Goal: Learn about a topic

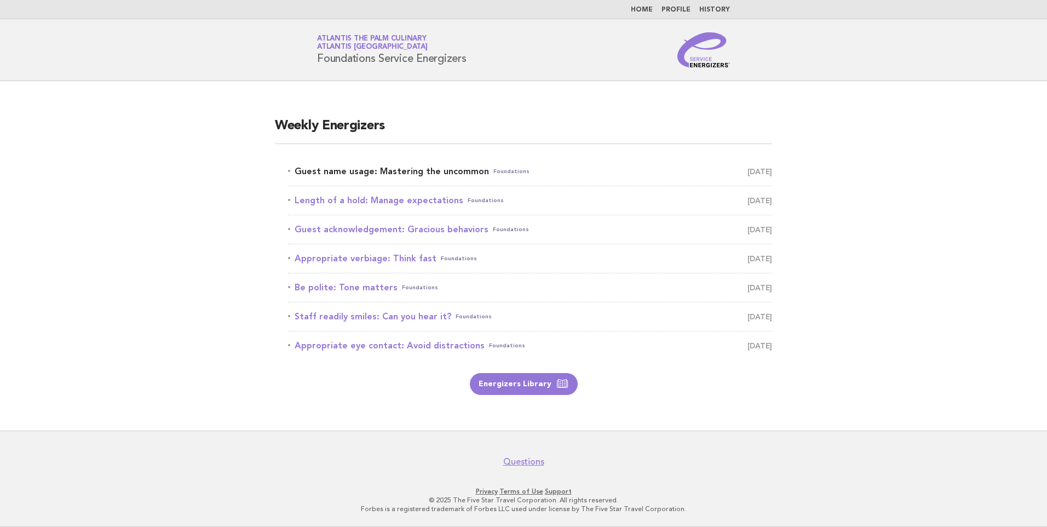
click at [410, 171] on link "Guest name usage: Mastering the uncommon Foundations [DATE]" at bounding box center [530, 171] width 484 height 15
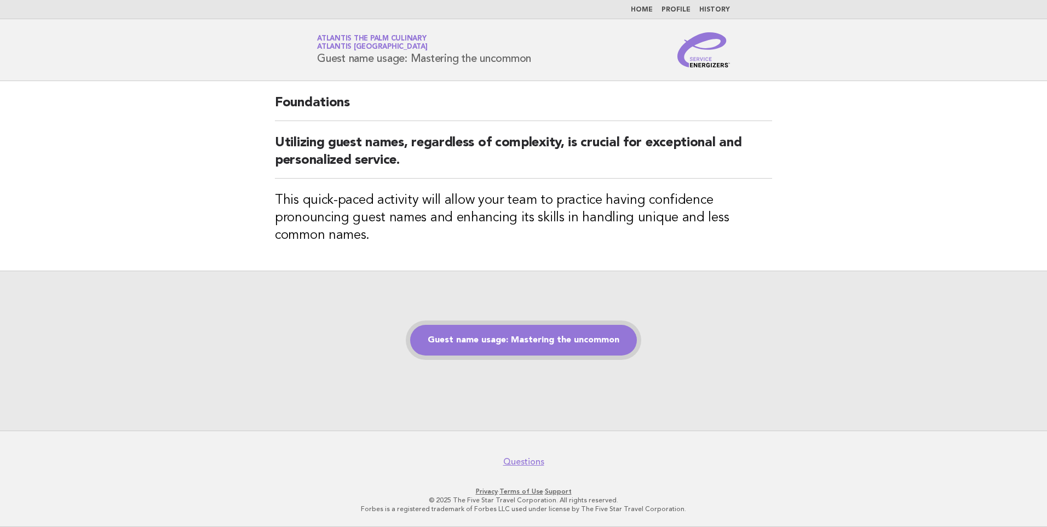
click at [499, 341] on link "Guest name usage: Mastering the uncommon" at bounding box center [523, 340] width 227 height 31
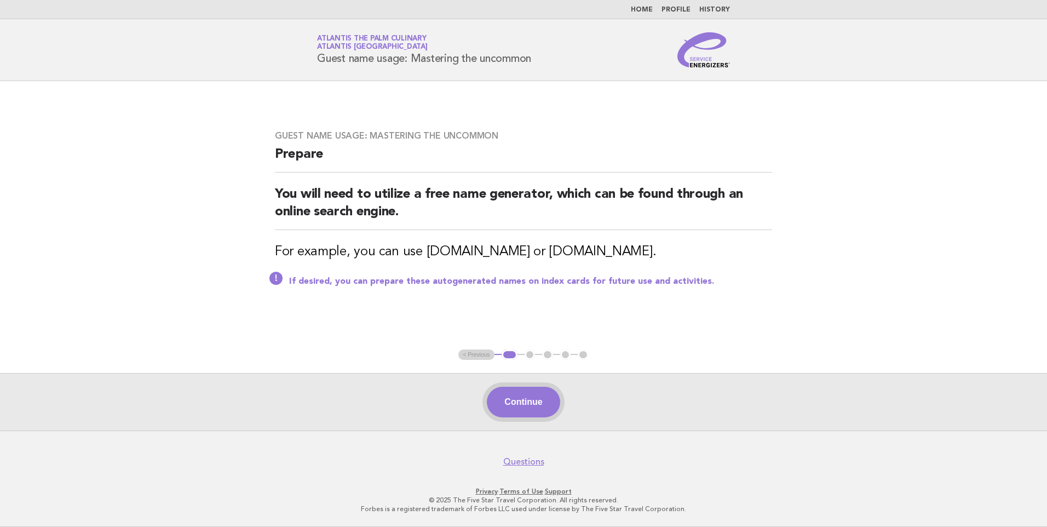
click at [528, 411] on button "Continue" at bounding box center [523, 402] width 73 height 31
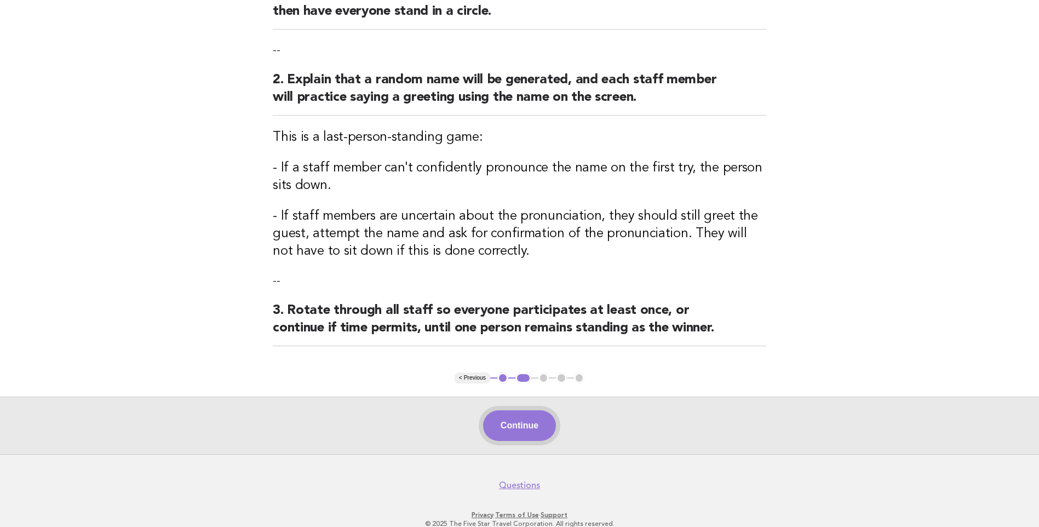
click at [524, 433] on button "Continue" at bounding box center [519, 425] width 73 height 31
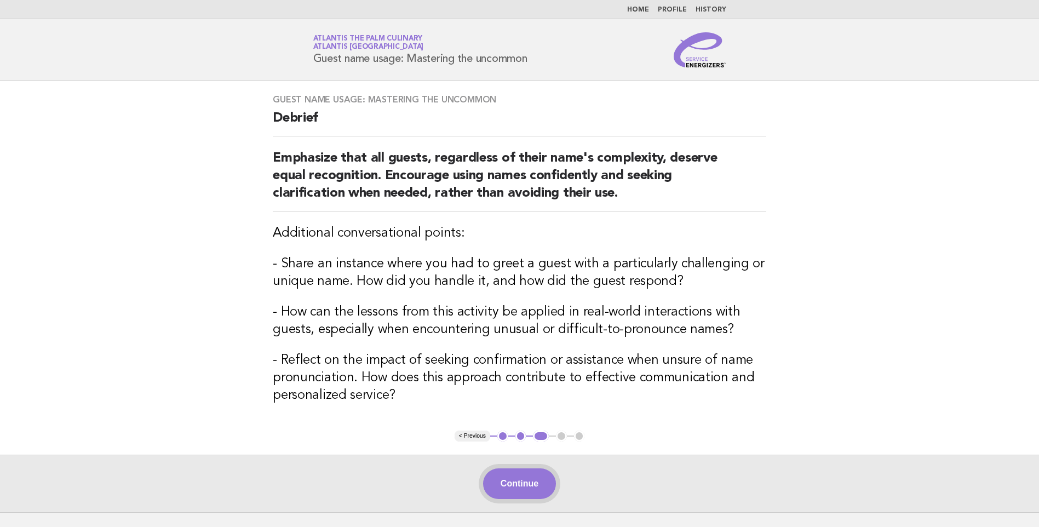
click at [507, 489] on button "Continue" at bounding box center [519, 483] width 73 height 31
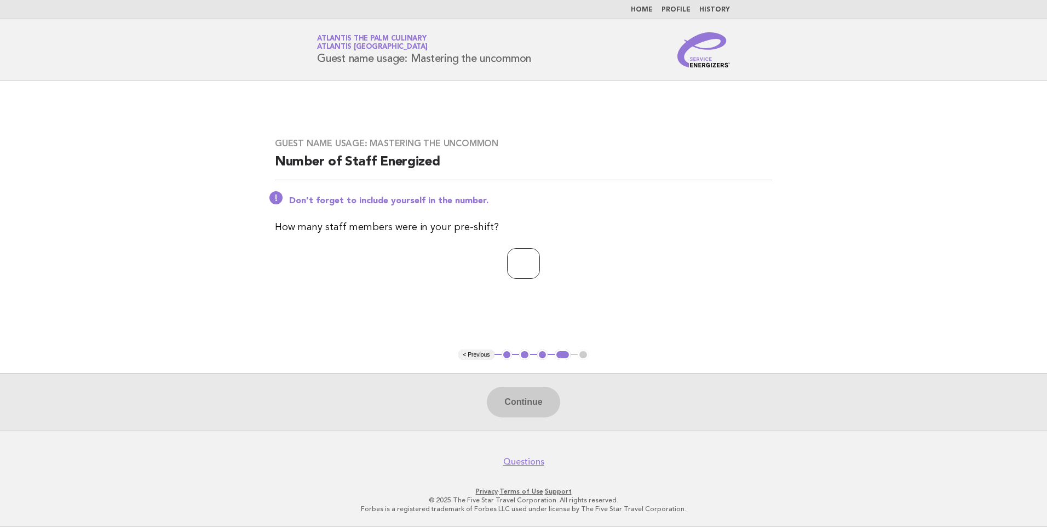
click at [512, 260] on input "number" at bounding box center [523, 263] width 33 height 31
type input "*"
click at [522, 398] on button "Continue" at bounding box center [523, 402] width 73 height 31
